Goal: Information Seeking & Learning: Stay updated

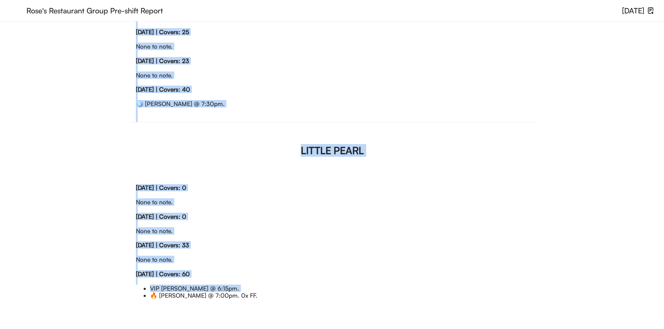
scroll to position [754, 0]
drag, startPoint x: 294, startPoint y: 164, endPoint x: 395, endPoint y: 326, distance: 189.9
copy div "ROSE'S LUXURY Tuesday, 8/26 | Covers: 2 None to note. Wednesday, 8/27 | Covers:…"
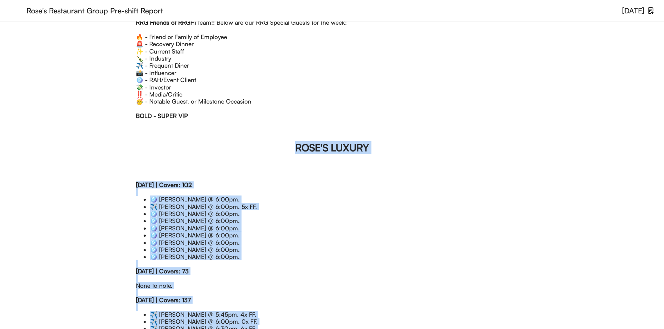
scroll to position [0, 0]
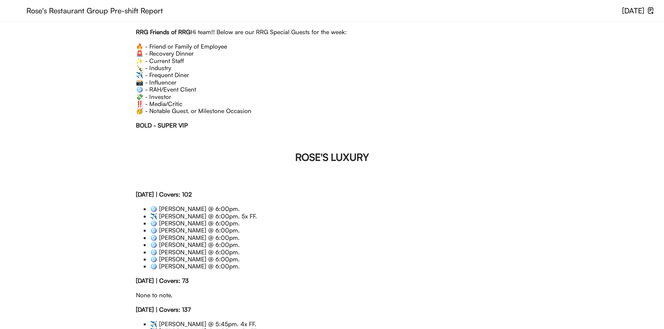
click at [217, 75] on div "RRG Friends of RRG Hi team!! Below are our RRG Special Guests for the week: 🔥 -…" at bounding box center [332, 79] width 392 height 100
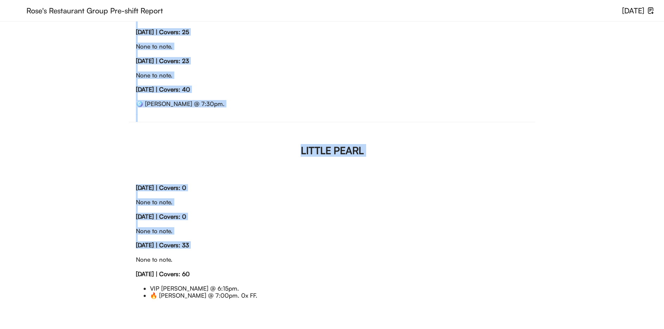
scroll to position [754, 0]
drag, startPoint x: 136, startPoint y: 30, endPoint x: 386, endPoint y: 328, distance: 389.7
copy div "RRG Friends of RRG Hi team!! Below are our RRG Special Guests for the week: 🔥 -…"
